Goal: Navigation & Orientation: Find specific page/section

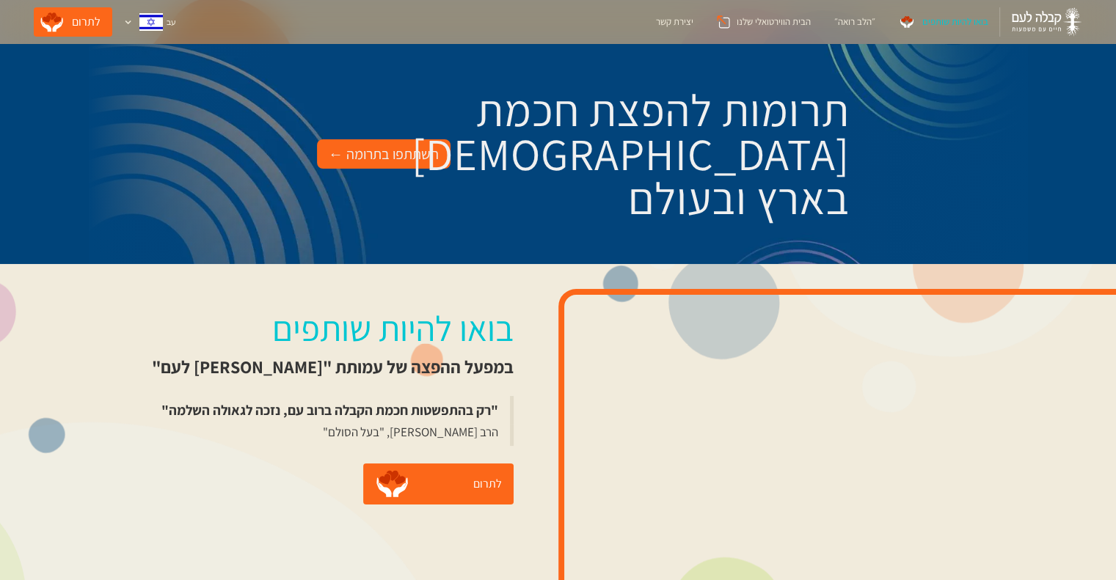
click at [399, 159] on div "השתתפו בתרומה ←" at bounding box center [384, 153] width 110 height 23
click at [659, 22] on div "יצירת קשר" at bounding box center [674, 22] width 37 height 15
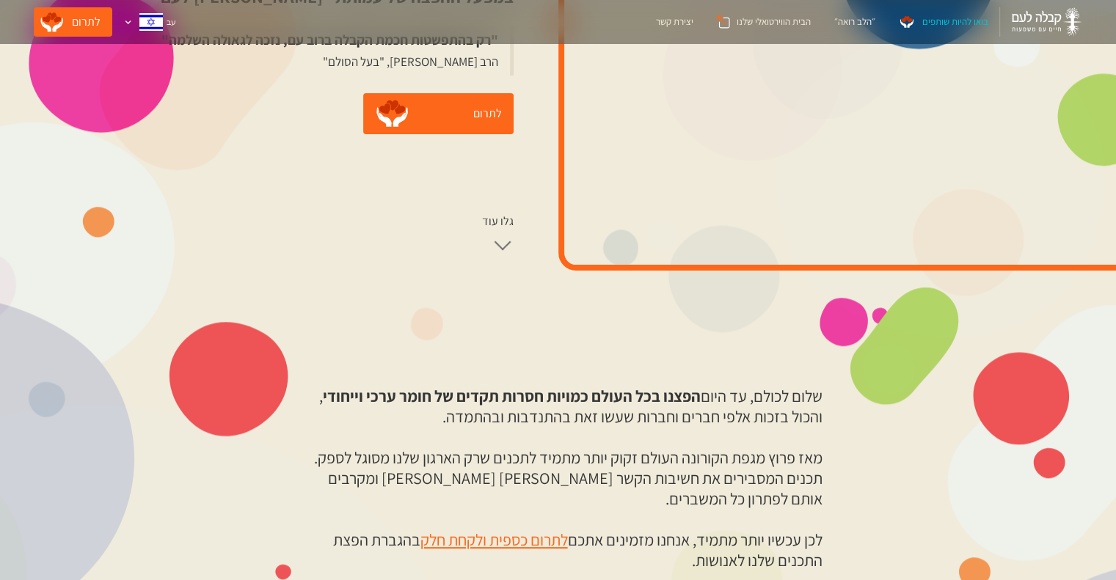
scroll to position [317, 0]
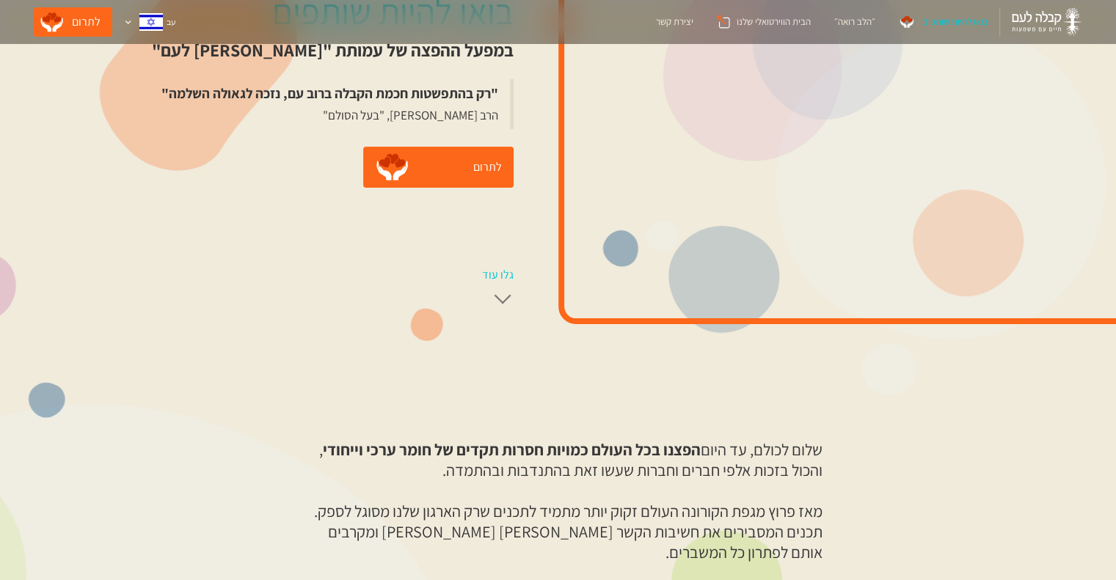
click at [495, 293] on div at bounding box center [502, 296] width 17 height 17
click at [493, 271] on div "גלו עוד" at bounding box center [498, 275] width 32 height 15
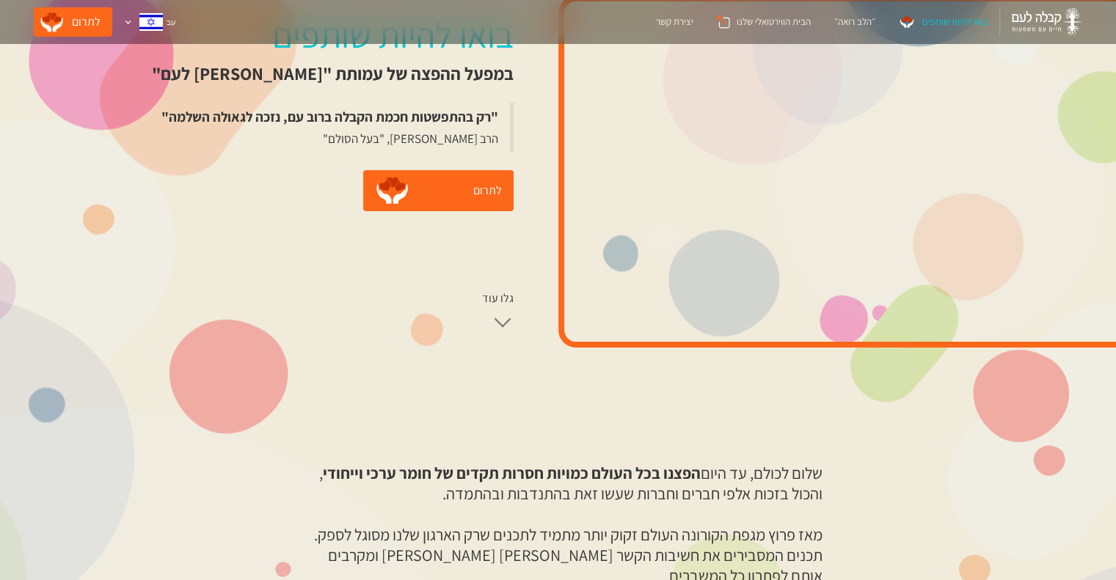
scroll to position [0, 0]
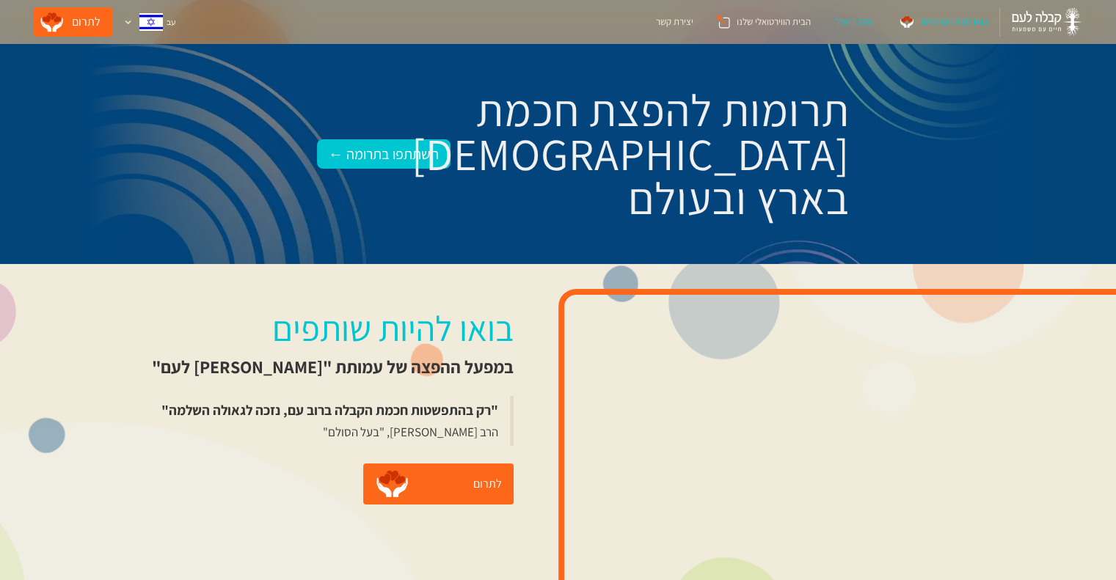
click at [857, 20] on div "״הלב רואה״" at bounding box center [853, 22] width 41 height 15
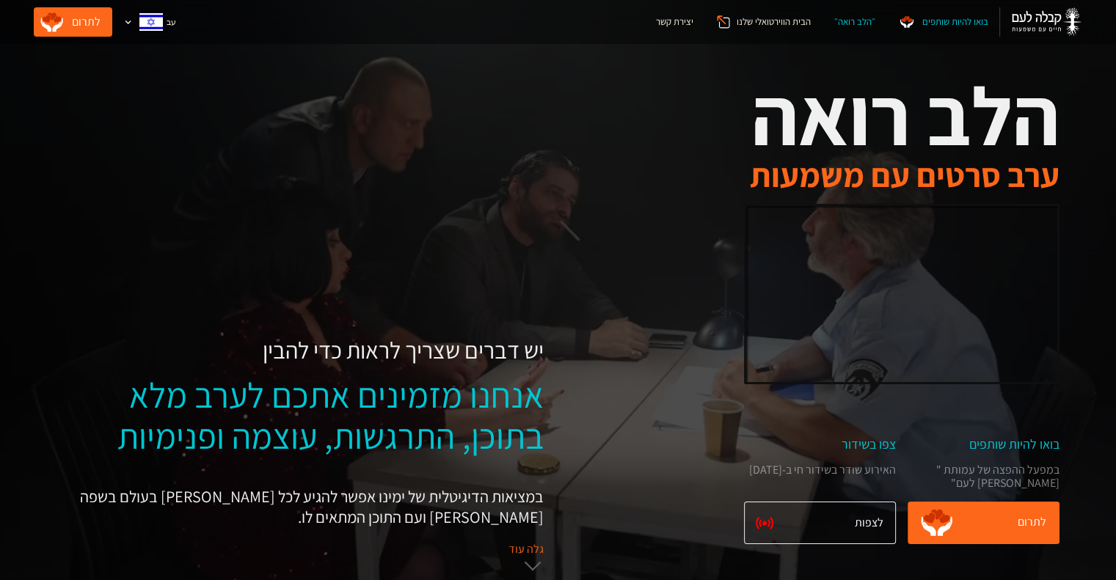
click at [932, 25] on div "בואו להיות שותפים" at bounding box center [954, 22] width 66 height 15
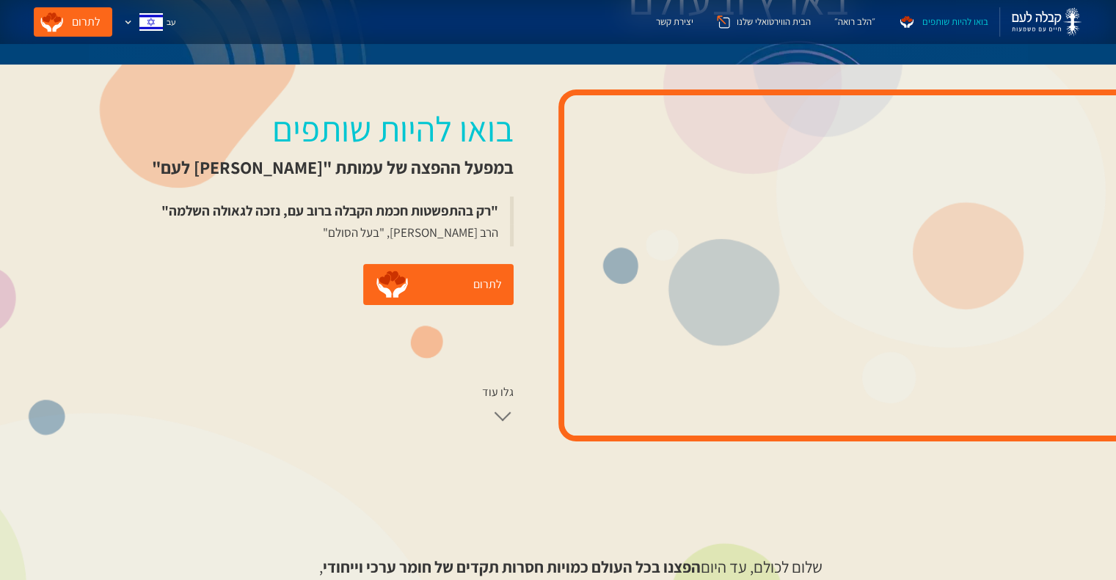
scroll to position [220, 0]
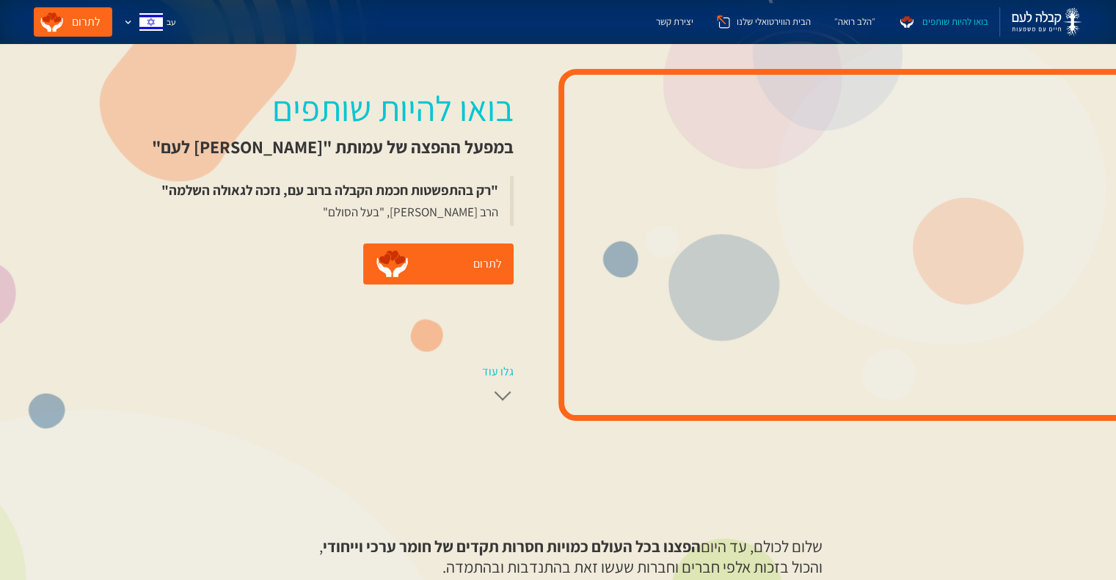
click at [494, 389] on div at bounding box center [502, 392] width 17 height 17
